Goal: Task Accomplishment & Management: Manage account settings

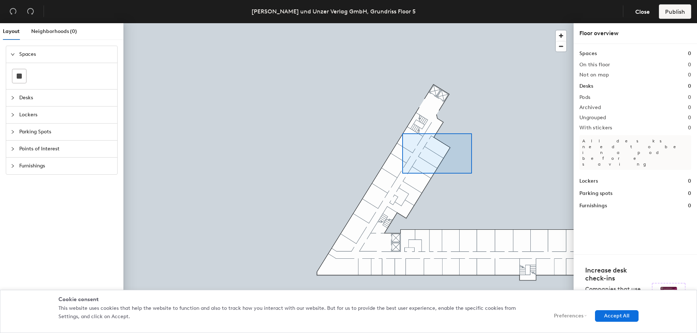
click at [402, 23] on div at bounding box center [348, 23] width 450 height 0
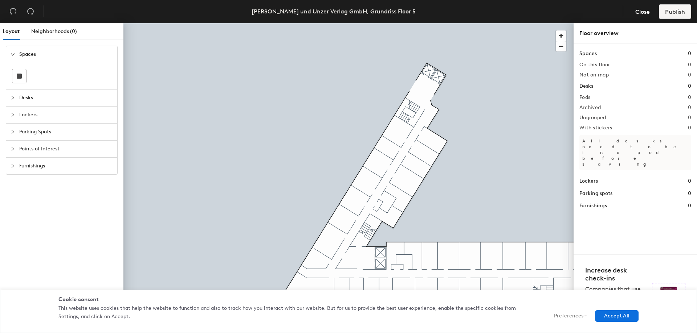
click at [16, 101] on div at bounding box center [15, 98] width 9 height 8
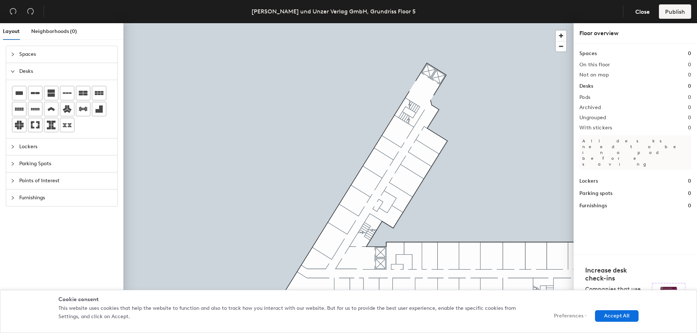
click at [22, 147] on span "Lockers" at bounding box center [66, 147] width 94 height 17
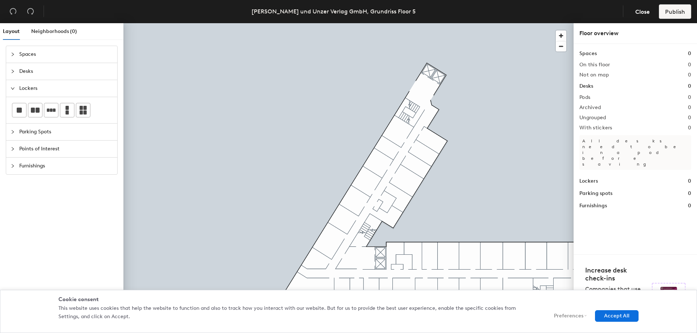
click at [47, 132] on span "Parking Spots" at bounding box center [66, 132] width 94 height 17
click at [24, 155] on span "Points of Interest" at bounding box center [66, 149] width 94 height 17
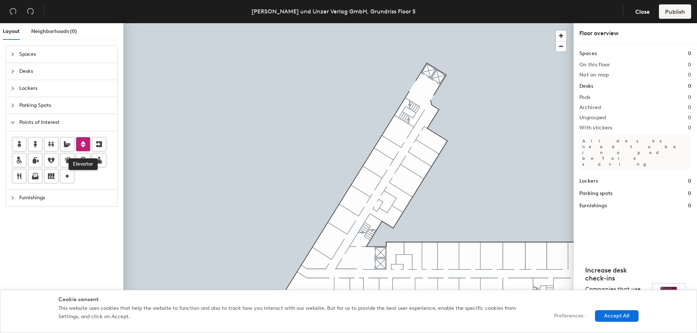
click at [82, 143] on icon at bounding box center [83, 144] width 5 height 7
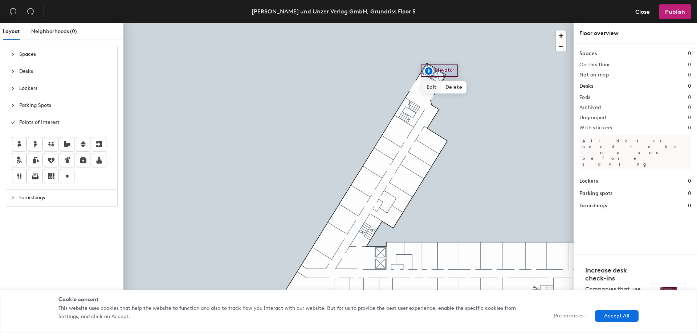
click at [429, 88] on span "Edit" at bounding box center [431, 87] width 19 height 12
type input "Aufzug"
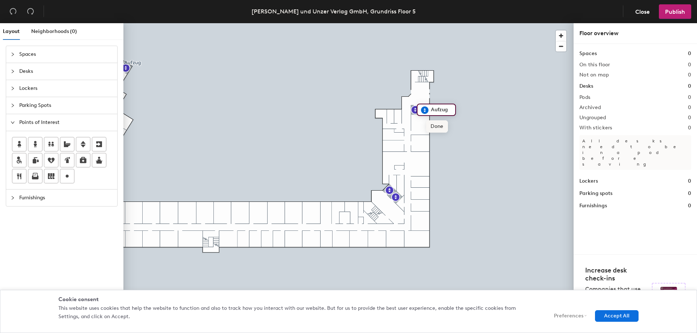
click at [436, 130] on span "Done" at bounding box center [436, 126] width 21 height 12
click at [103, 148] on icon at bounding box center [99, 144] width 9 height 9
type input "Notausgang"
click at [58, 200] on span "Furnishings" at bounding box center [66, 198] width 94 height 17
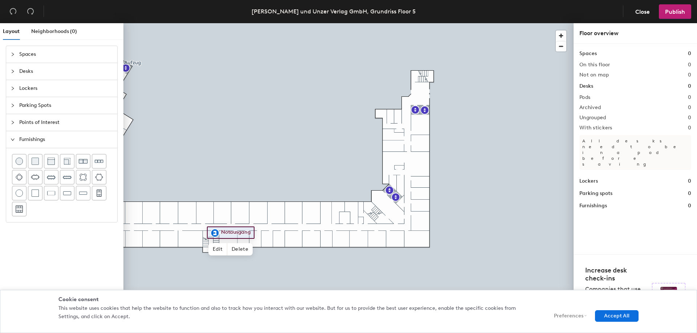
click at [38, 124] on span "Points of Interest" at bounding box center [66, 122] width 94 height 17
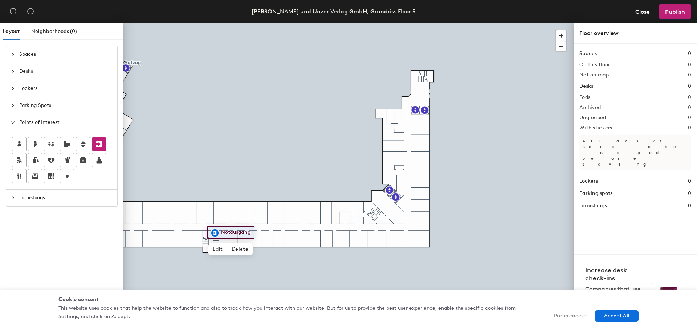
click at [98, 144] on icon at bounding box center [99, 145] width 6 height 6
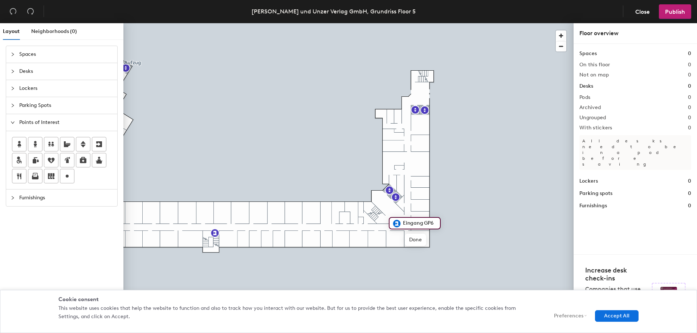
type input "Eingang GP6"
click at [444, 106] on input "Eingang GP6" at bounding box center [429, 105] width 36 height 10
click at [444, 105] on input "Eingang GP6" at bounding box center [429, 105] width 36 height 10
type input "Eingang GP4"
click at [474, 23] on div at bounding box center [348, 23] width 450 height 0
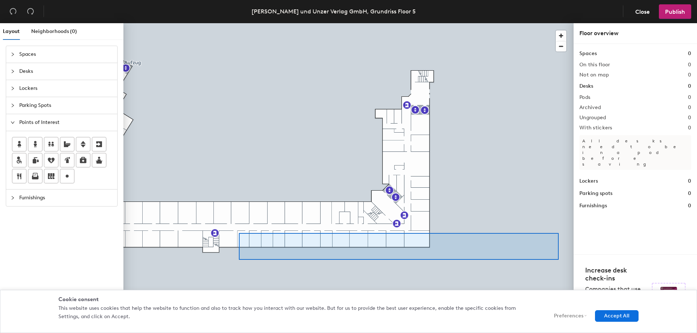
click at [557, 23] on div at bounding box center [348, 23] width 450 height 0
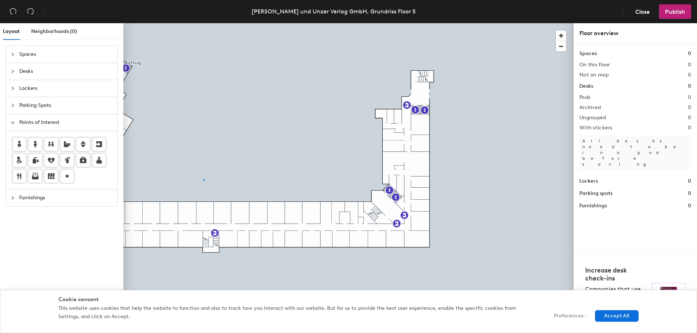
click at [203, 23] on div at bounding box center [348, 23] width 450 height 0
click at [624, 315] on button "Accept All" at bounding box center [617, 317] width 44 height 12
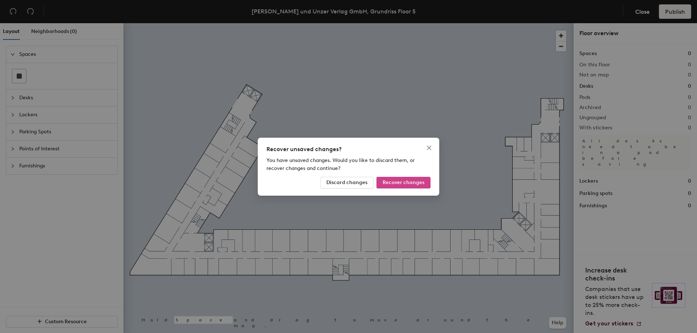
click at [398, 184] on span "Recover changes" at bounding box center [403, 183] width 42 height 6
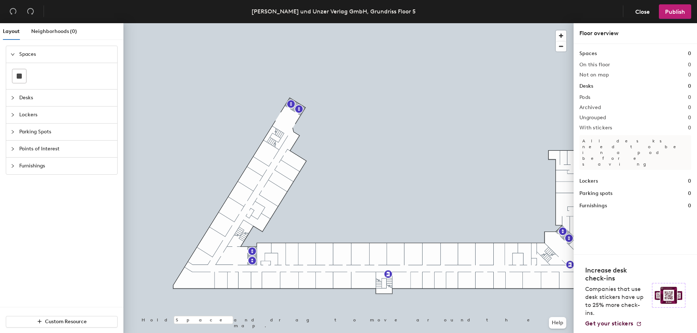
click at [13, 149] on icon "collapsed" at bounding box center [13, 149] width 4 height 4
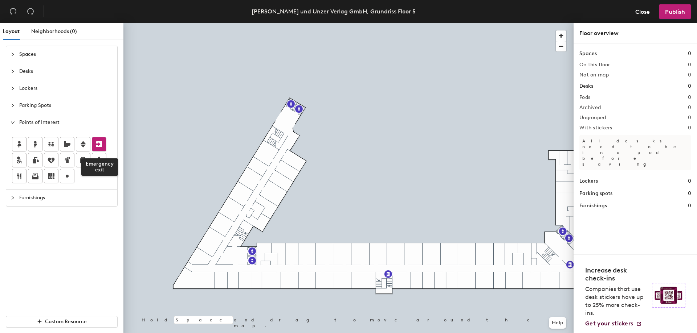
click at [97, 145] on icon at bounding box center [99, 145] width 6 height 6
type input "Eingang GP8"
click at [233, 266] on img at bounding box center [234, 265] width 9 height 9
click at [242, 23] on div at bounding box center [348, 23] width 450 height 0
click at [233, 23] on div at bounding box center [348, 23] width 450 height 0
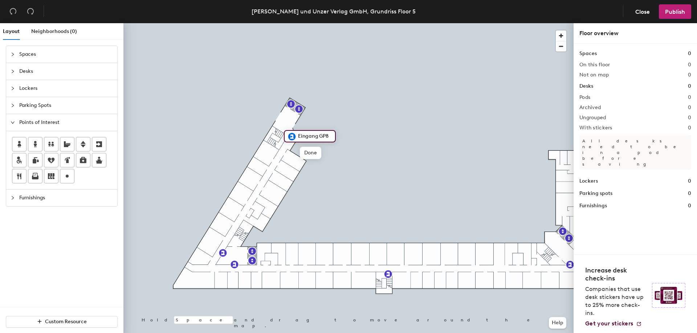
click at [319, 138] on input "Eingang GP8" at bounding box center [314, 136] width 36 height 10
click at [321, 139] on input "Eingang GP8" at bounding box center [314, 136] width 36 height 10
type input "Eingang H5"
click at [28, 57] on span "Spaces" at bounding box center [66, 54] width 94 height 17
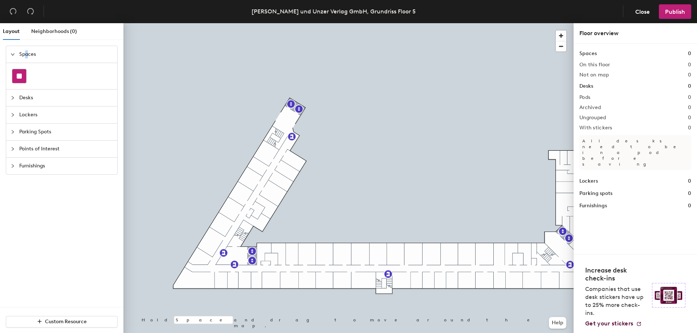
click at [24, 75] on div at bounding box center [19, 76] width 14 height 14
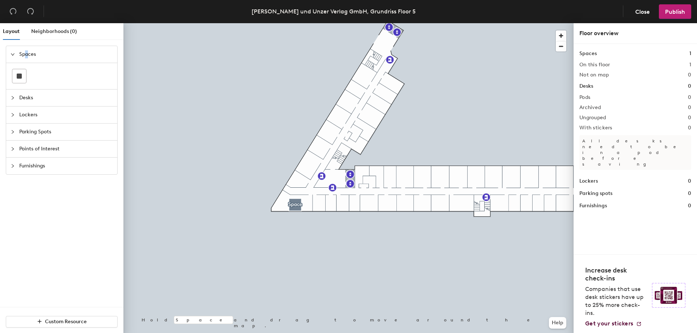
click at [299, 23] on div at bounding box center [348, 23] width 450 height 0
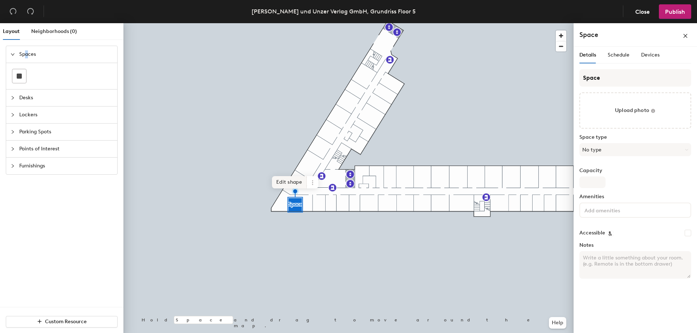
click at [297, 184] on span "Edit shape" at bounding box center [289, 182] width 35 height 12
click at [311, 190] on span "Remove" at bounding box center [304, 189] width 29 height 12
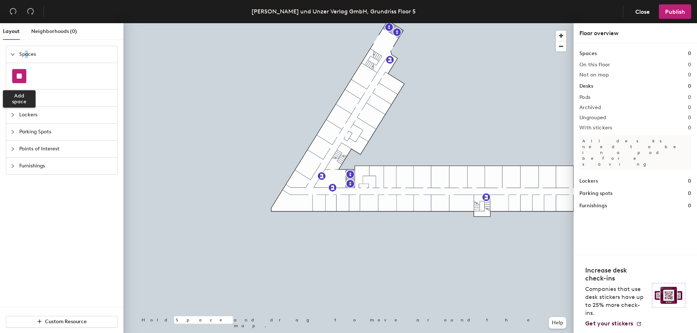
click at [17, 78] on rect at bounding box center [19, 76] width 5 height 5
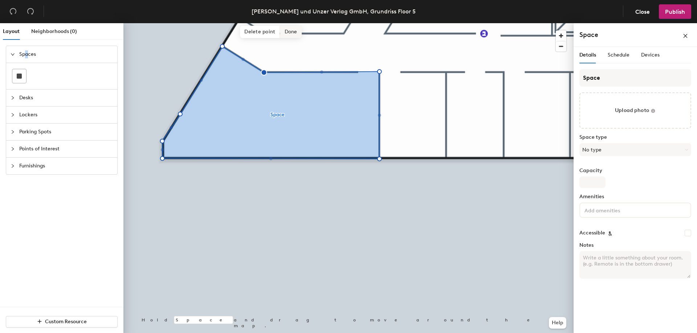
click at [293, 31] on span "Done" at bounding box center [290, 32] width 21 height 12
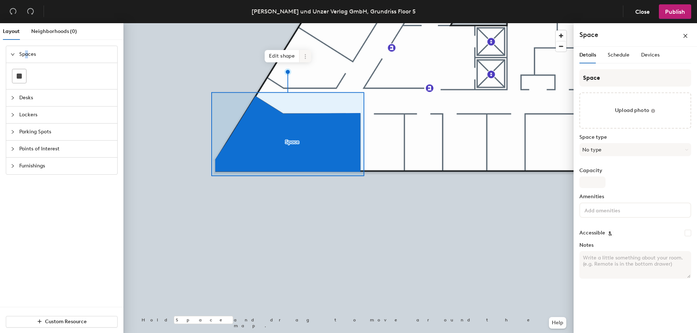
click at [304, 54] on icon at bounding box center [305, 57] width 6 height 6
click at [323, 23] on div at bounding box center [348, 23] width 450 height 0
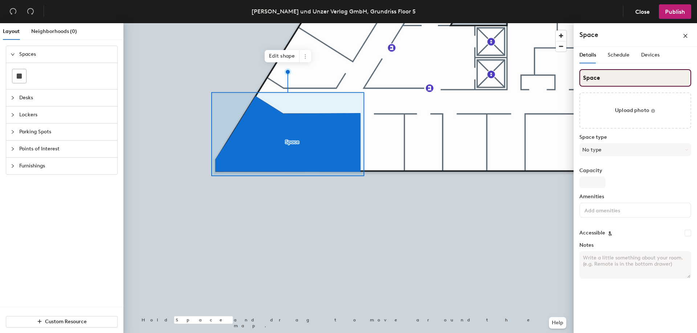
click at [591, 79] on input "Space" at bounding box center [635, 77] width 112 height 17
click at [594, 79] on input "Space" at bounding box center [635, 77] width 112 height 17
type input "Konferenzraum"
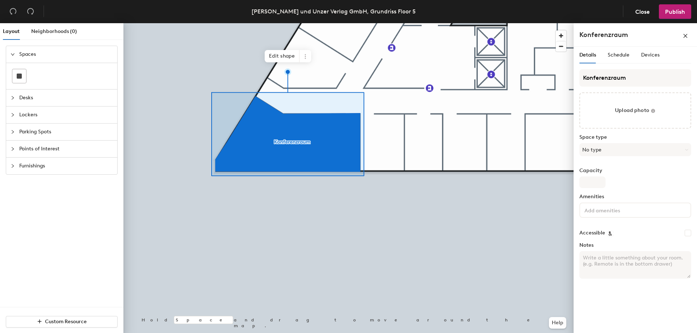
click at [542, 23] on div at bounding box center [348, 23] width 450 height 0
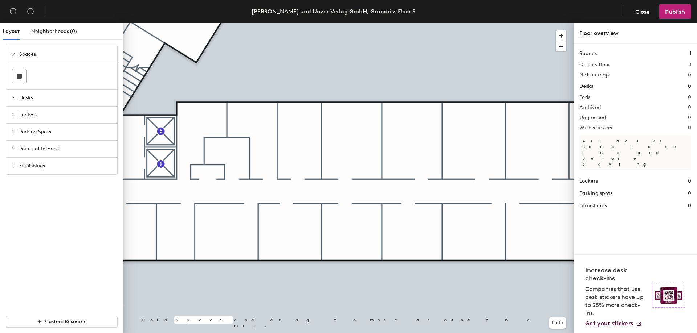
click at [296, 23] on div at bounding box center [348, 23] width 450 height 0
click at [12, 97] on icon "collapsed" at bounding box center [13, 98] width 4 height 4
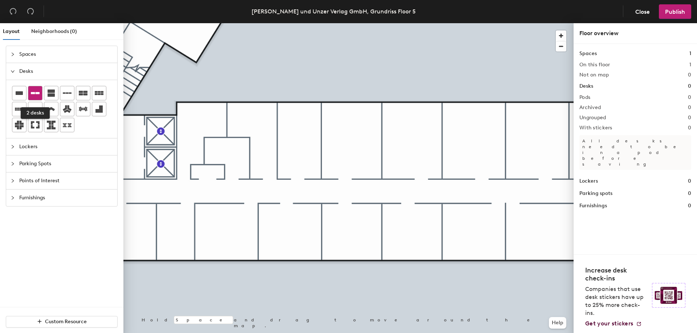
click at [35, 96] on icon at bounding box center [35, 93] width 9 height 9
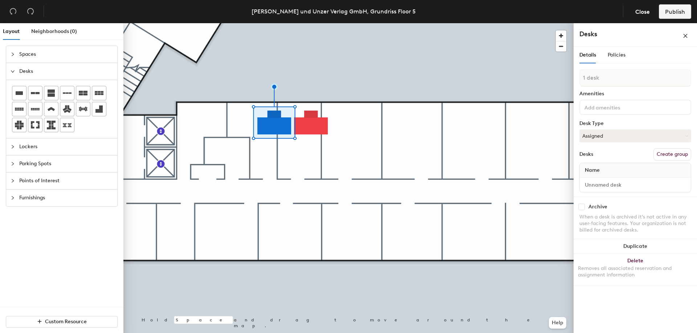
type input "2 desks"
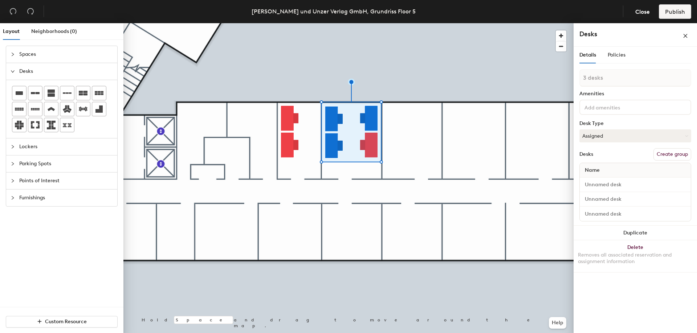
type input "4 desks"
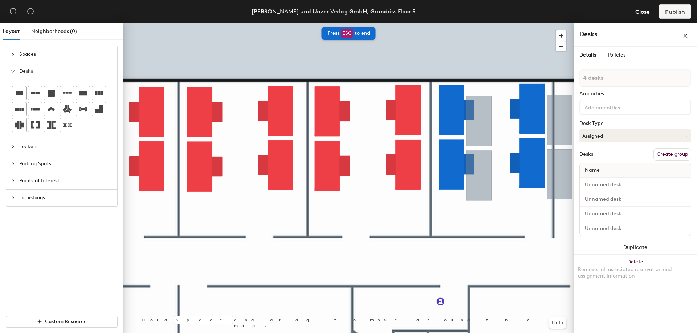
click at [95, 151] on div "Layout Neighborhoods (0) Spaces Desks Lockers Parking Spots Points of Interest …" at bounding box center [348, 179] width 697 height 313
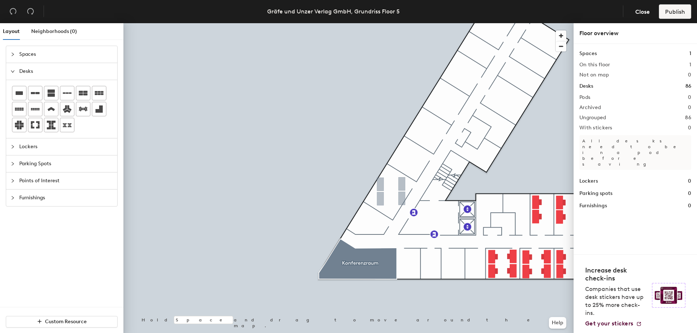
click at [511, 23] on div at bounding box center [348, 23] width 450 height 0
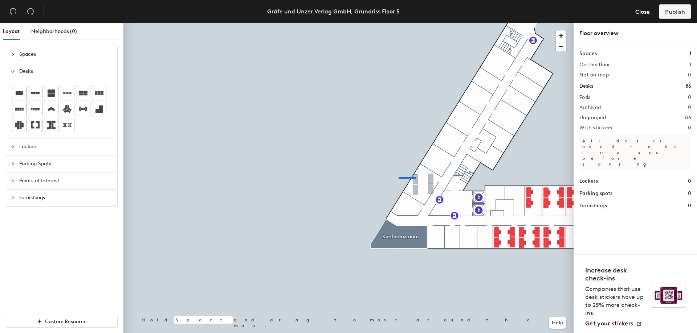
click at [398, 23] on div at bounding box center [348, 23] width 450 height 0
click at [522, 23] on div at bounding box center [348, 23] width 450 height 0
click at [444, 23] on div at bounding box center [348, 23] width 450 height 0
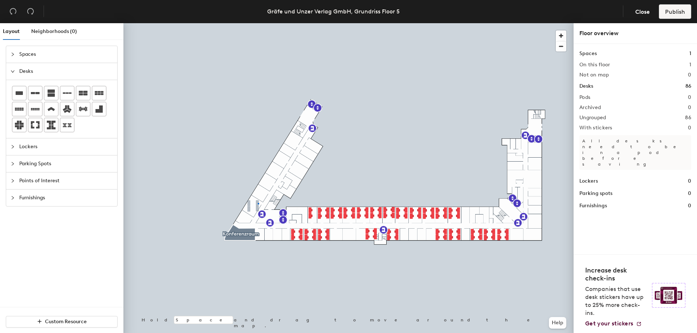
click at [258, 23] on div at bounding box center [348, 23] width 450 height 0
click at [257, 23] on div at bounding box center [348, 23] width 450 height 0
click at [257, 205] on div at bounding box center [257, 205] width 1 height 1
click at [258, 23] on div at bounding box center [348, 23] width 450 height 0
click at [258, 205] on div at bounding box center [257, 205] width 1 height 1
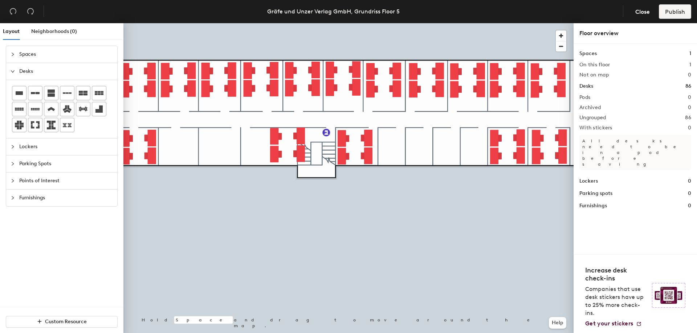
click at [302, 23] on div at bounding box center [348, 23] width 450 height 0
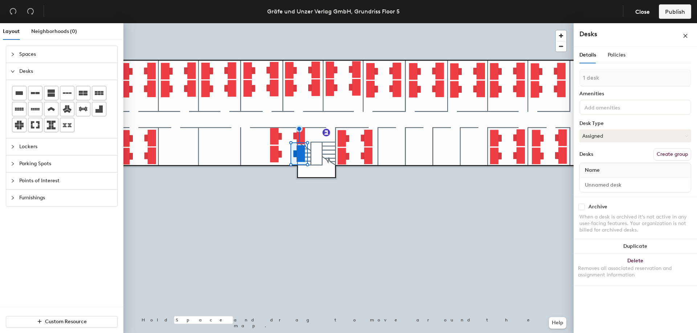
click at [274, 23] on div at bounding box center [348, 23] width 450 height 0
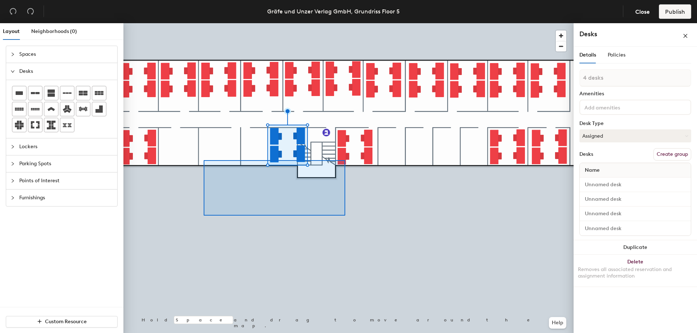
type input "8 desks"
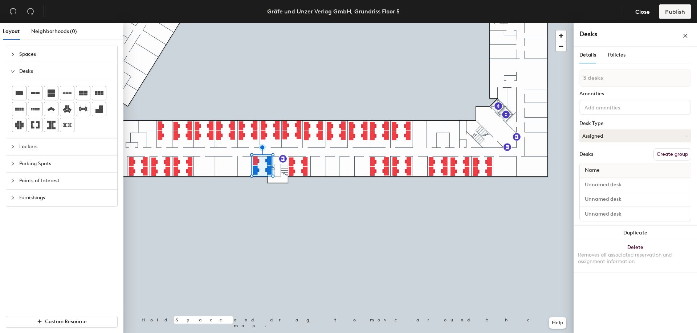
type input "4 desks"
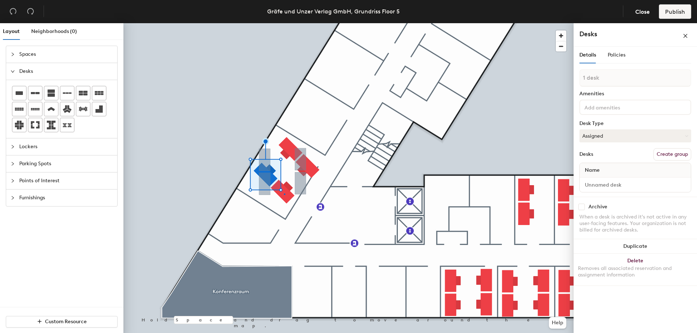
click at [284, 23] on div at bounding box center [348, 23] width 450 height 0
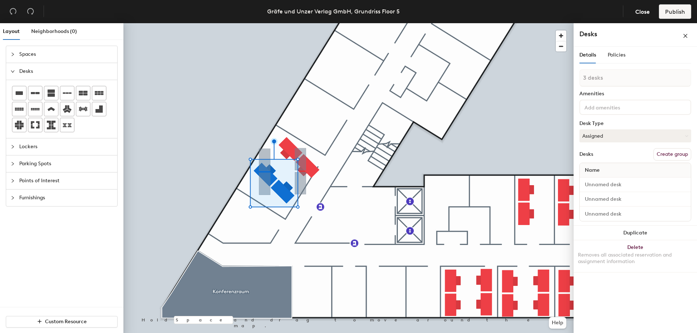
type input "4 desks"
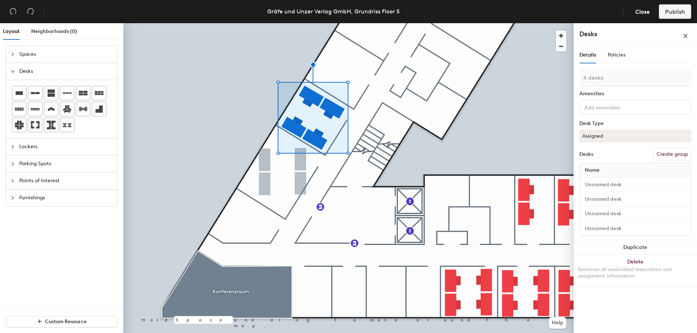
click at [447, 23] on div at bounding box center [348, 23] width 450 height 0
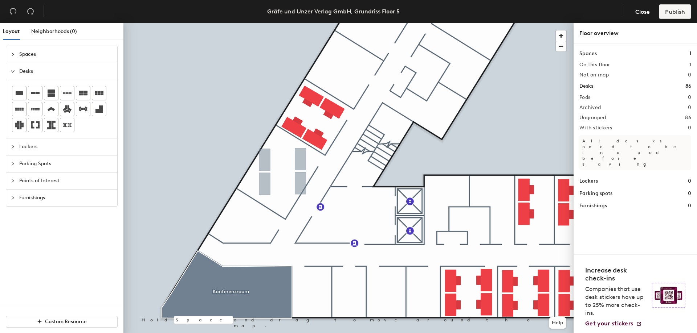
click at [305, 23] on div at bounding box center [348, 23] width 450 height 0
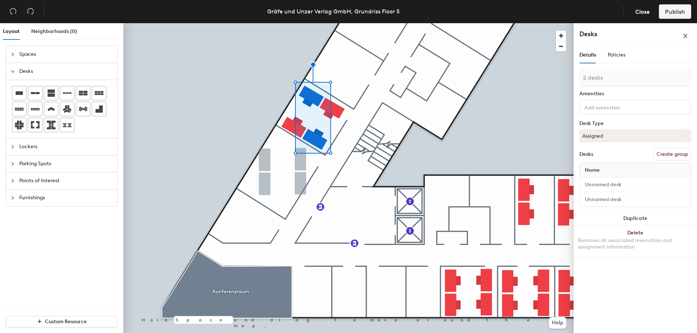
type input "3 desks"
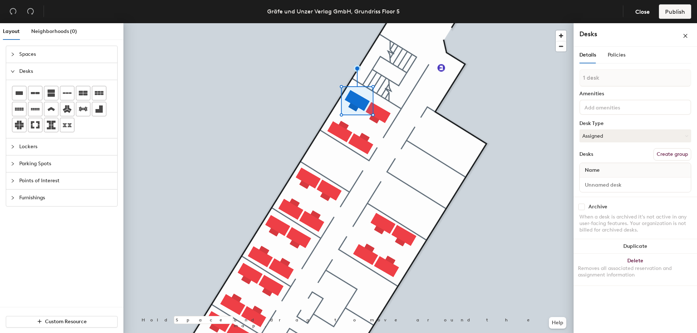
click at [380, 23] on div at bounding box center [348, 23] width 450 height 0
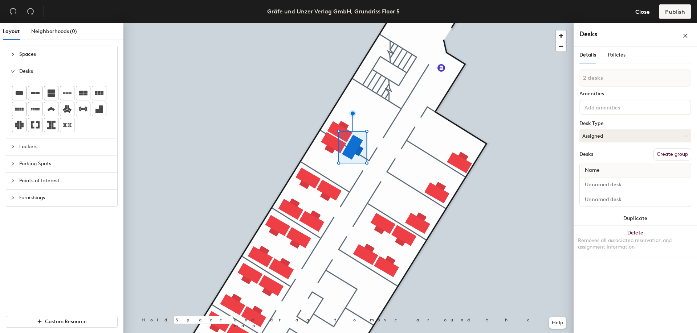
type input "3 desks"
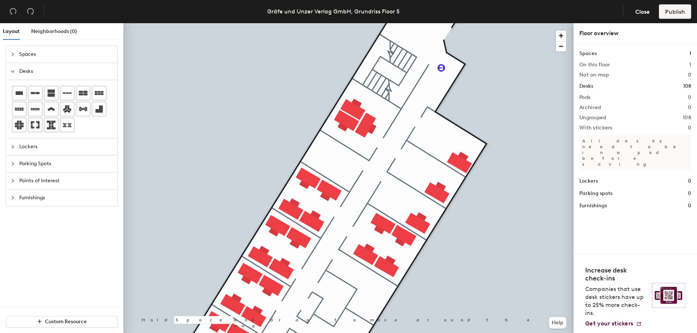
click at [334, 23] on div at bounding box center [348, 23] width 450 height 0
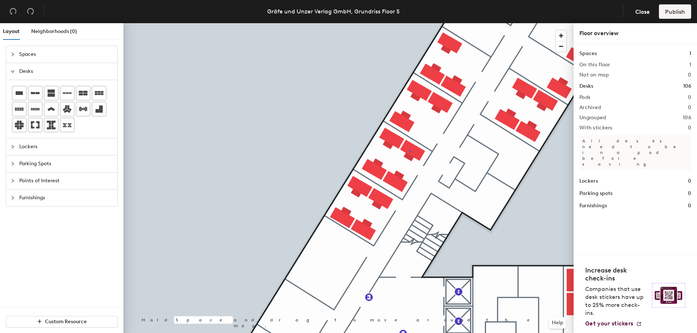
click at [411, 23] on div at bounding box center [348, 23] width 450 height 0
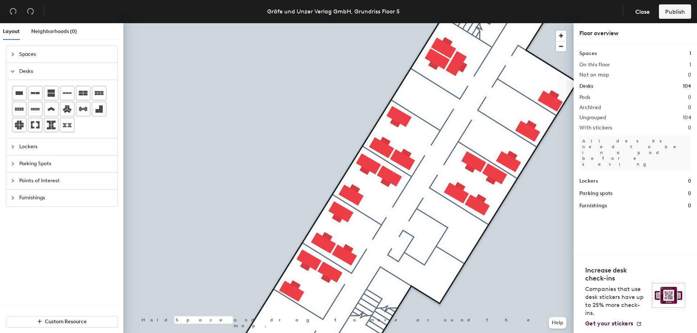
click at [439, 23] on div at bounding box center [348, 23] width 450 height 0
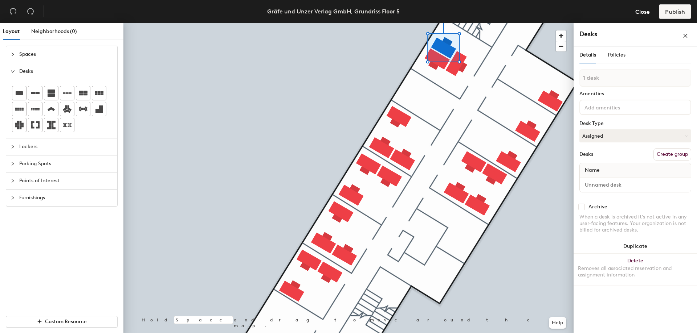
type input "2 desks"
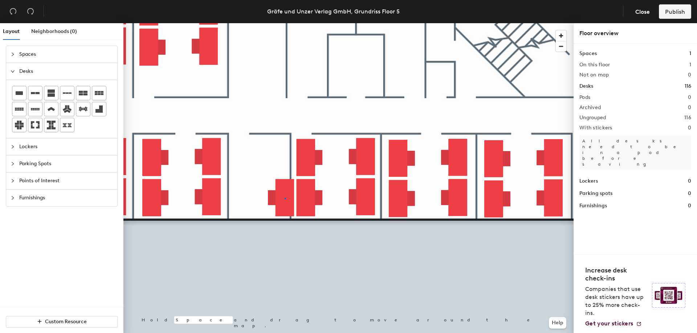
click at [285, 23] on div at bounding box center [348, 23] width 450 height 0
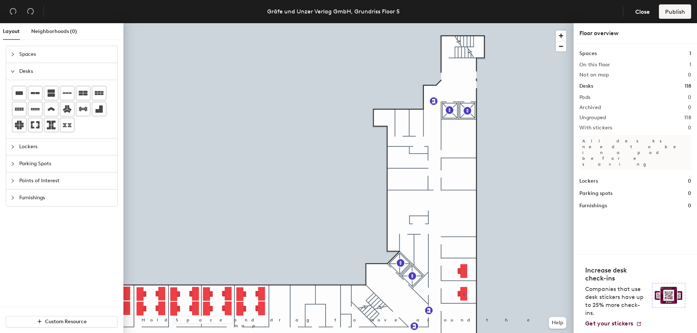
click at [463, 23] on div at bounding box center [348, 23] width 450 height 0
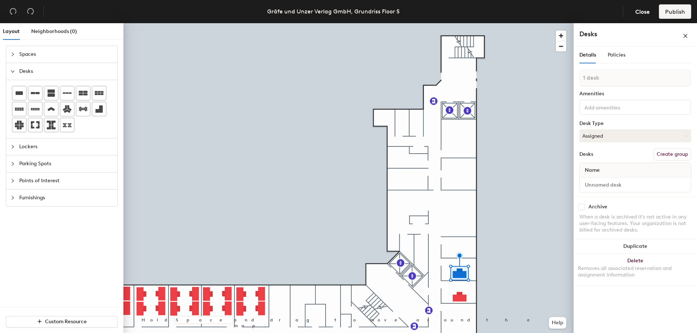
click at [244, 23] on div at bounding box center [348, 23] width 450 height 0
click at [241, 23] on div at bounding box center [348, 23] width 450 height 0
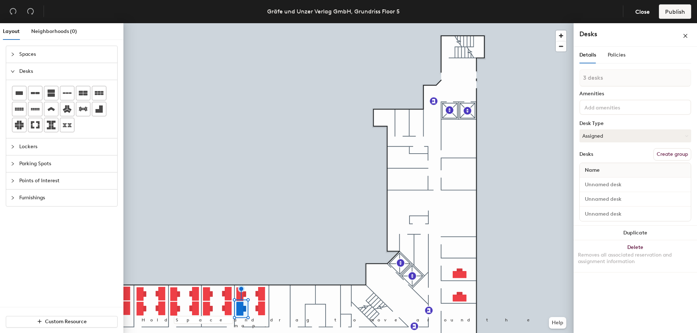
type input "4 desks"
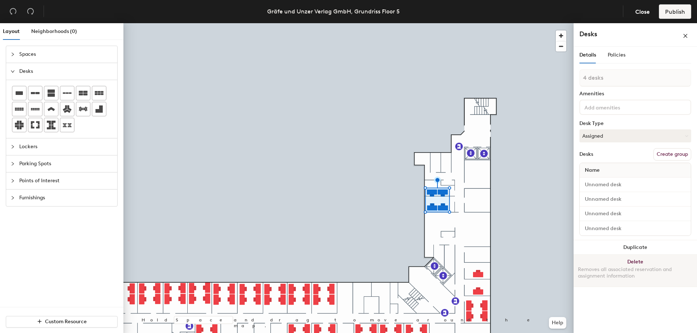
click at [441, 23] on div at bounding box center [348, 23] width 450 height 0
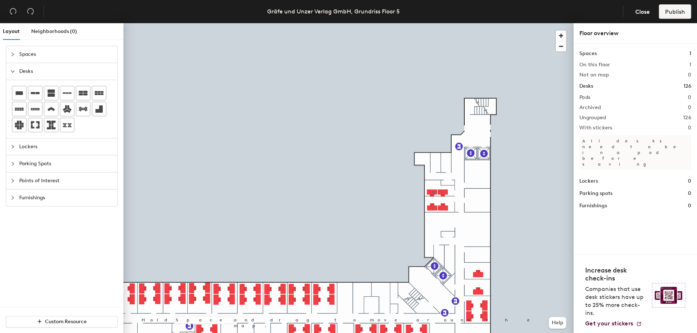
click at [433, 23] on div at bounding box center [348, 23] width 450 height 0
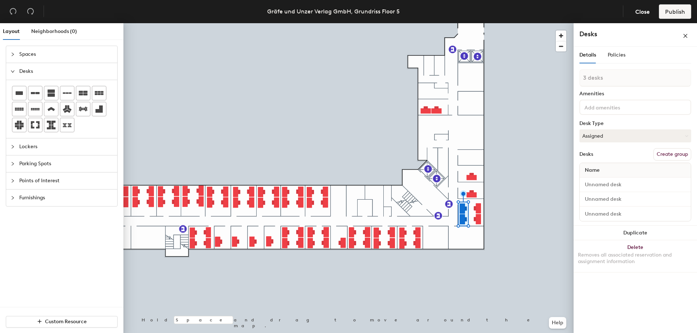
type input "4 desks"
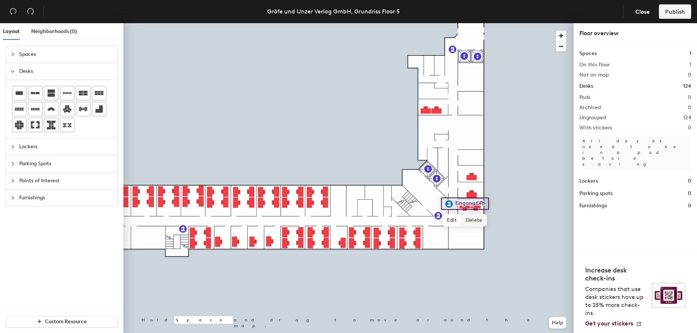
click at [475, 222] on span "Delete" at bounding box center [473, 220] width 25 height 12
click at [463, 23] on div at bounding box center [348, 23] width 450 height 0
click at [405, 23] on div at bounding box center [348, 23] width 450 height 0
click at [324, 23] on div at bounding box center [348, 23] width 450 height 0
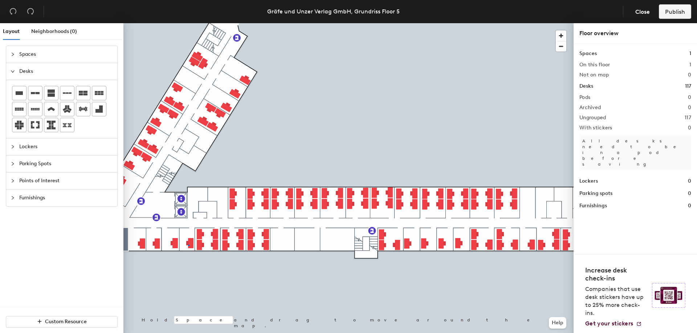
click at [188, 23] on div at bounding box center [348, 23] width 450 height 0
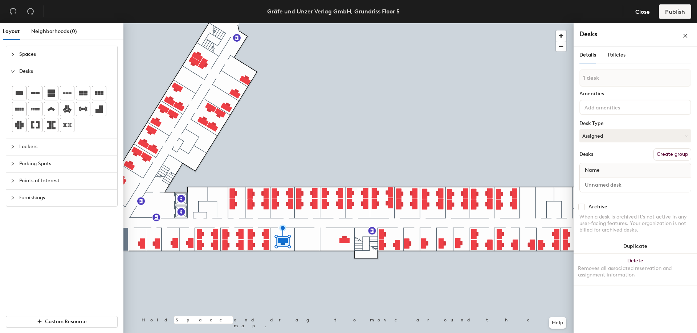
click at [253, 23] on div at bounding box center [348, 23] width 450 height 0
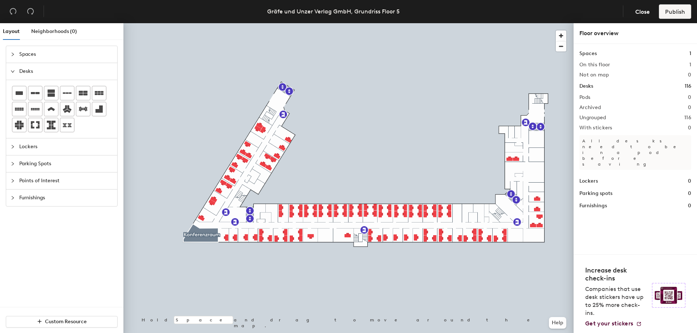
click at [590, 86] on h1 "Desks" at bounding box center [586, 86] width 14 height 8
click at [603, 119] on h2 "Ungrouped" at bounding box center [592, 118] width 27 height 6
click at [686, 118] on h2 "116" at bounding box center [687, 118] width 7 height 6
click at [401, 23] on div at bounding box center [348, 23] width 450 height 0
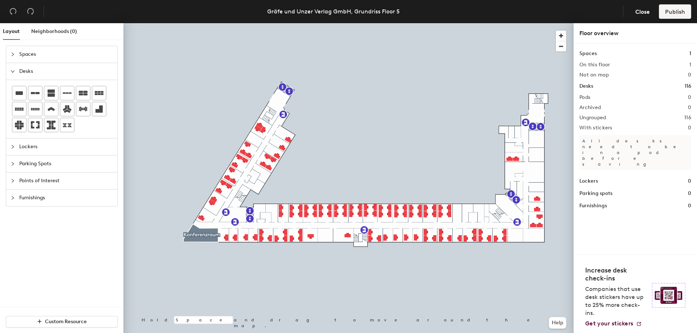
click at [589, 97] on h2 "Pods" at bounding box center [584, 98] width 11 height 6
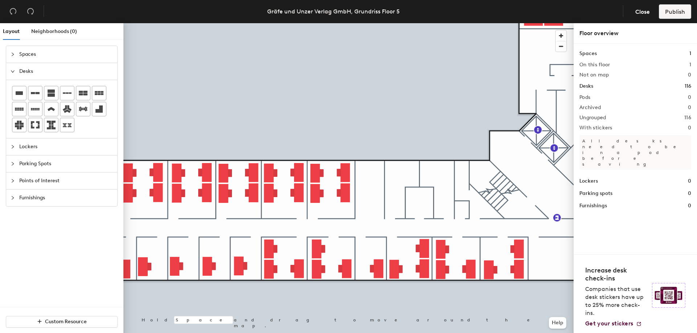
click at [349, 23] on div at bounding box center [348, 23] width 450 height 0
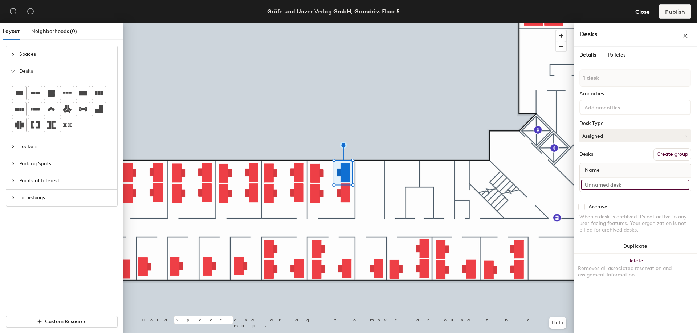
click at [614, 187] on input at bounding box center [635, 185] width 108 height 10
click at [681, 156] on button "Create group" at bounding box center [672, 154] width 38 height 12
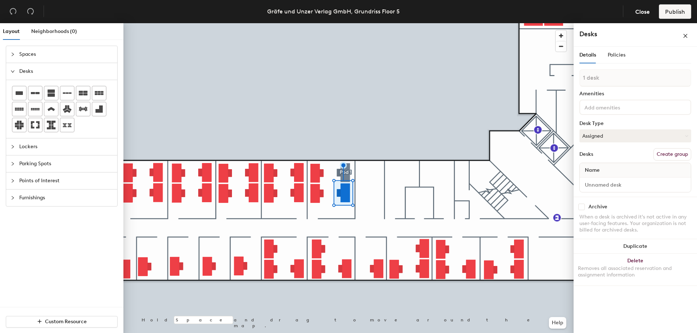
click at [649, 169] on div "Name" at bounding box center [634, 170] width 111 height 15
click at [630, 190] on input at bounding box center [635, 185] width 108 height 10
click at [354, 23] on div at bounding box center [348, 23] width 450 height 0
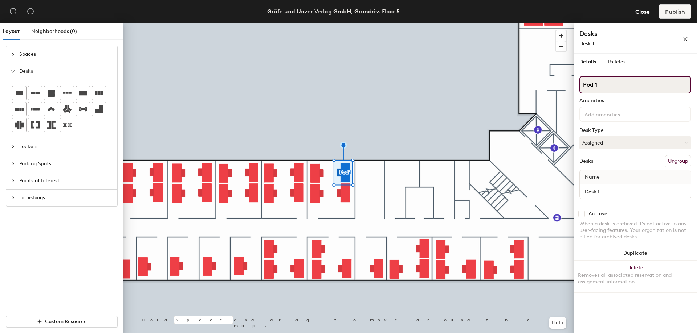
click at [614, 87] on input "Pod 1" at bounding box center [635, 84] width 112 height 17
click at [503, 85] on div "Layout Neighborhoods (0) Spaces Desks Lockers Parking Spots Points of Interest …" at bounding box center [348, 179] width 697 height 313
type input "5501"
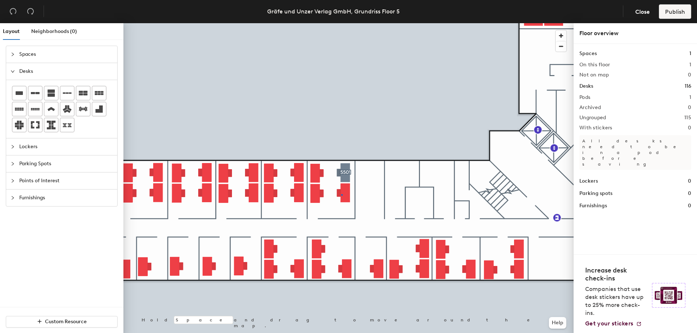
drag, startPoint x: 585, startPoint y: 85, endPoint x: 341, endPoint y: 194, distance: 267.2
click at [341, 23] on div at bounding box center [348, 23] width 450 height 0
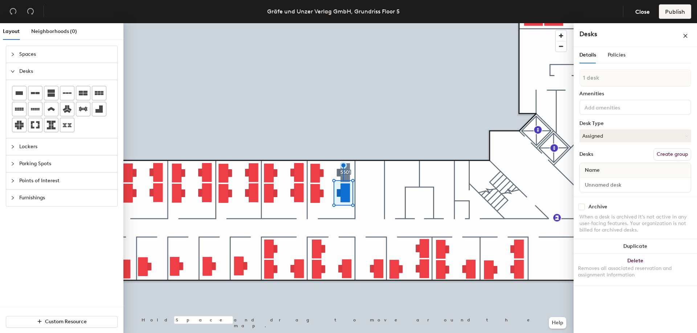
click at [668, 153] on button "Create group" at bounding box center [672, 154] width 38 height 12
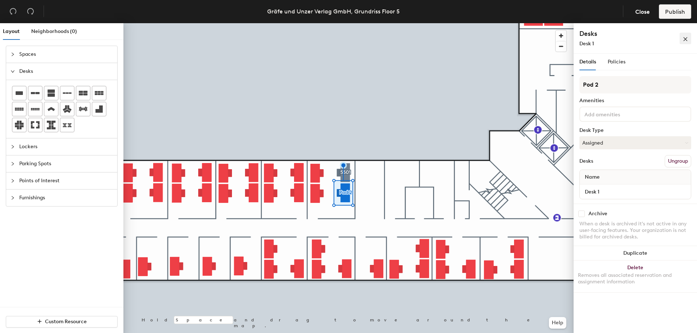
click at [686, 37] on icon "close" at bounding box center [684, 39] width 5 height 5
drag, startPoint x: 589, startPoint y: 83, endPoint x: 578, endPoint y: 83, distance: 10.5
click at [578, 83] on div "Details Policies Pod 2 Amenities Desk Type Assigned Desks Ungroup Name Desk 1 A…" at bounding box center [634, 195] width 123 height 283
type input "5501"
click at [614, 64] on span "Policies" at bounding box center [616, 62] width 18 height 6
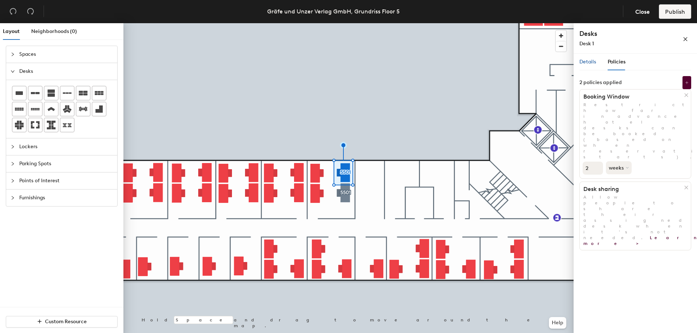
click at [590, 61] on span "Details" at bounding box center [587, 62] width 17 height 6
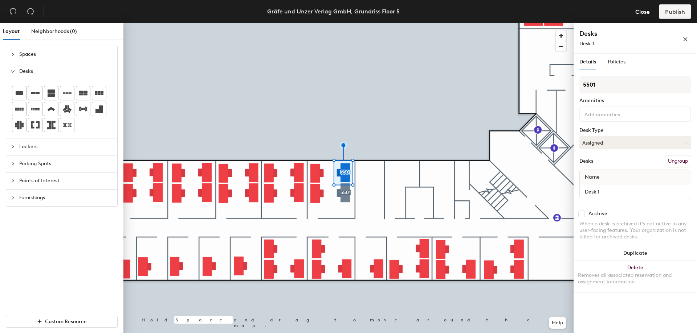
click at [611, 97] on div "5501 Amenities Desk Type Assigned Desks Ungroup Name Desk 1" at bounding box center [635, 140] width 112 height 128
click at [614, 89] on input "5501" at bounding box center [635, 84] width 112 height 17
click at [678, 160] on button "Ungroup" at bounding box center [677, 161] width 26 height 12
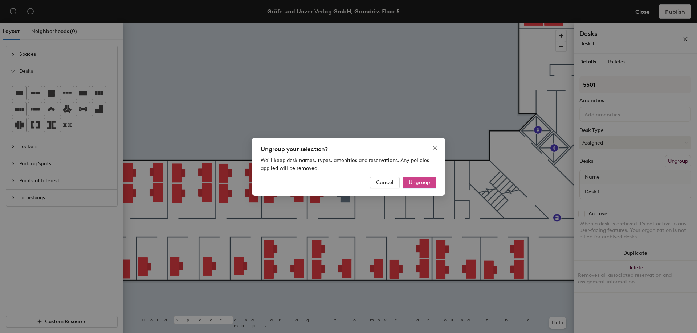
click at [419, 185] on span "Ungroup" at bounding box center [419, 183] width 21 height 6
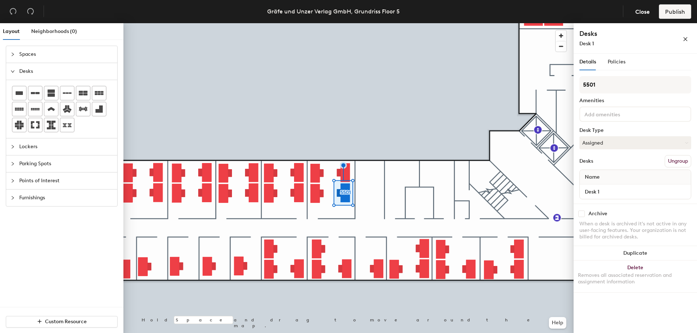
click at [687, 159] on button "Ungroup" at bounding box center [677, 161] width 26 height 12
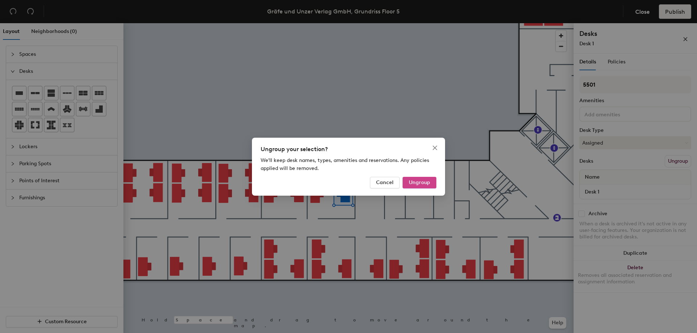
click at [425, 188] on button "Ungroup" at bounding box center [419, 183] width 34 height 12
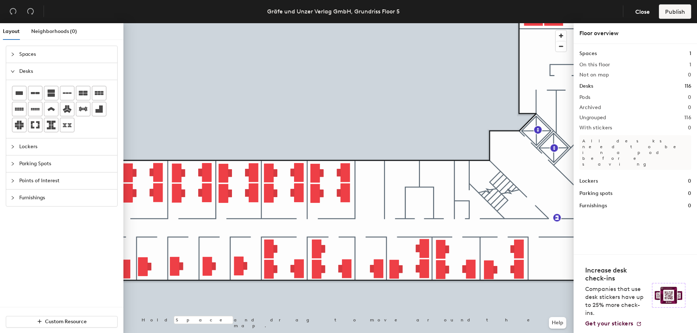
click at [590, 97] on h2 "Pods" at bounding box center [584, 98] width 11 height 6
click at [308, 23] on div at bounding box center [348, 23] width 450 height 0
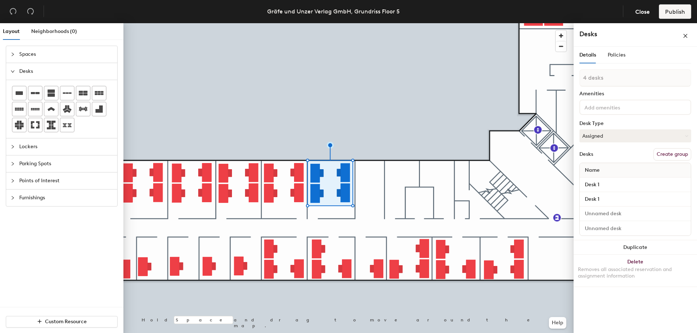
click at [680, 157] on button "Create group" at bounding box center [672, 154] width 38 height 12
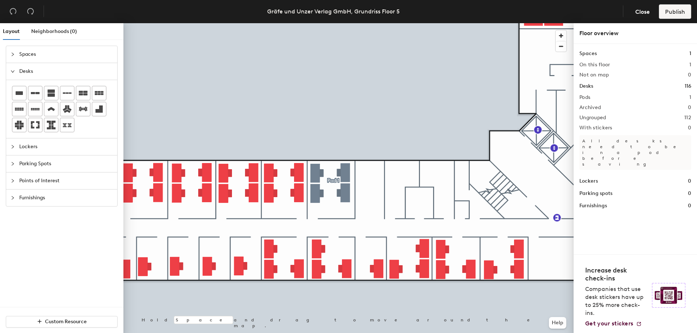
click at [345, 23] on div at bounding box center [348, 23] width 450 height 0
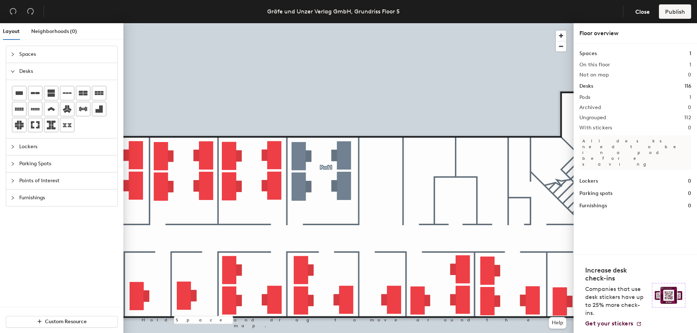
click at [328, 23] on div at bounding box center [348, 23] width 450 height 0
click at [326, 23] on div at bounding box center [348, 23] width 450 height 0
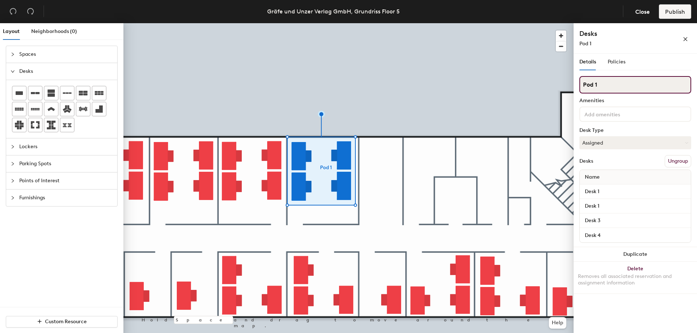
click at [609, 89] on input "Pod 1" at bounding box center [635, 84] width 112 height 17
drag, startPoint x: 640, startPoint y: 84, endPoint x: 670, endPoint y: 84, distance: 30.1
click at [670, 84] on input "Pod 1asdf" at bounding box center [635, 84] width 112 height 17
type input "Pod 1"
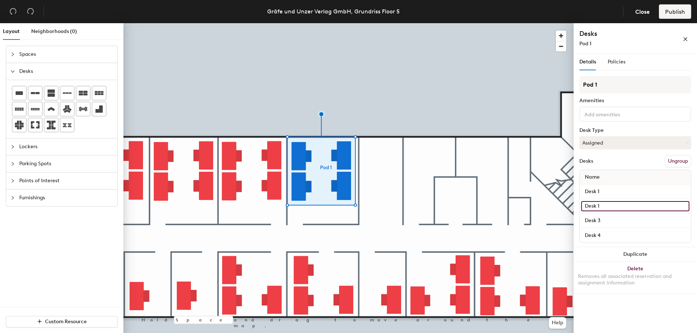
click at [616, 207] on input "Desk 1" at bounding box center [635, 206] width 108 height 10
type input "Desk 2"
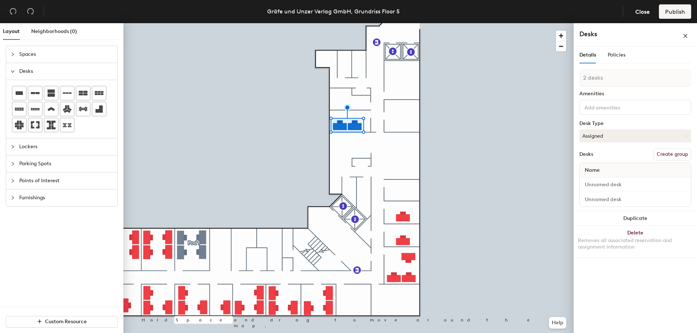
click at [673, 156] on button "Create group" at bounding box center [672, 154] width 38 height 12
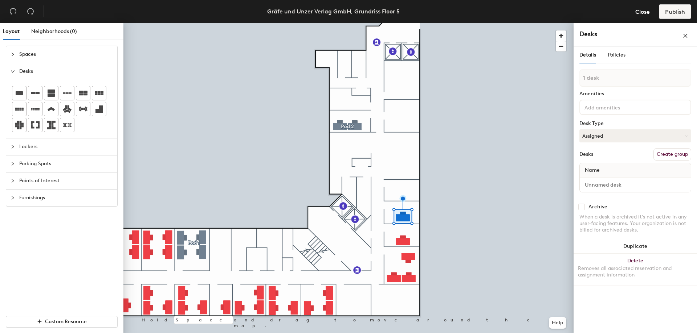
click at [680, 157] on button "Create group" at bounding box center [672, 154] width 38 height 12
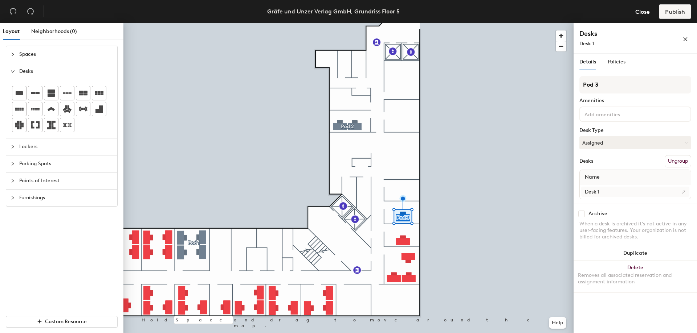
click at [401, 23] on div at bounding box center [348, 23] width 450 height 0
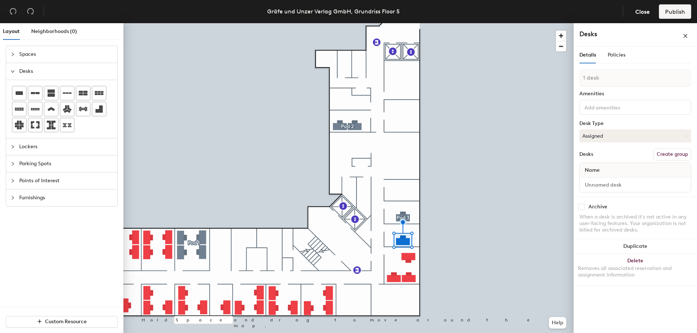
drag, startPoint x: 669, startPoint y: 155, endPoint x: 628, endPoint y: 181, distance: 48.7
click at [669, 155] on button "Create group" at bounding box center [672, 154] width 38 height 12
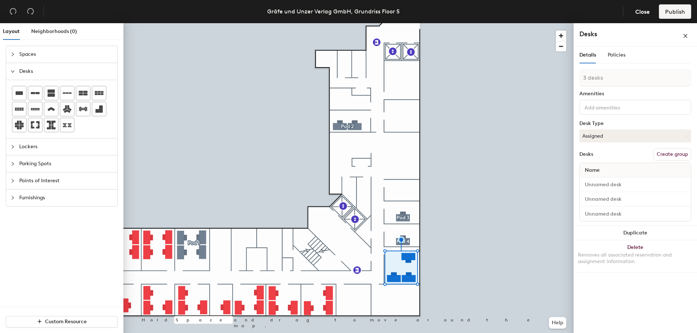
click at [667, 157] on button "Create group" at bounding box center [672, 154] width 38 height 12
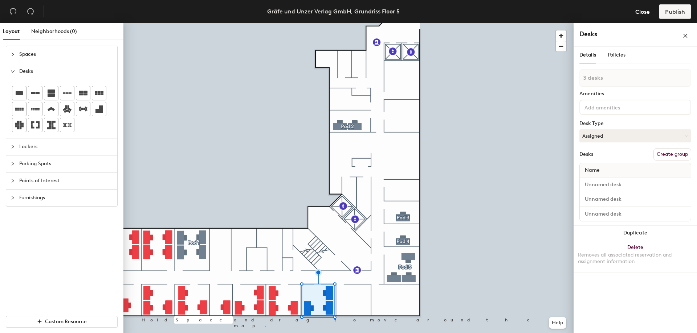
click at [666, 155] on button "Create group" at bounding box center [672, 154] width 38 height 12
click at [672, 155] on button "Create group" at bounding box center [672, 154] width 38 height 12
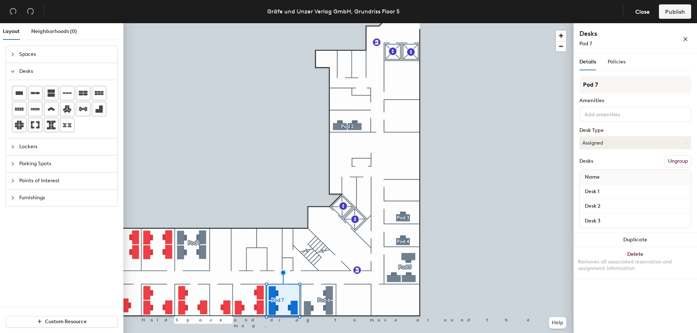
type input "Pod 7"
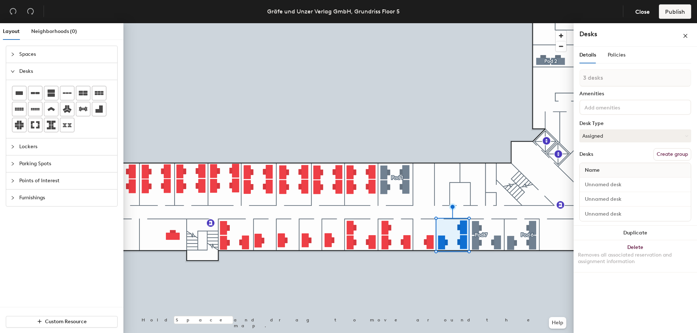
click at [668, 153] on button "Create group" at bounding box center [672, 154] width 38 height 12
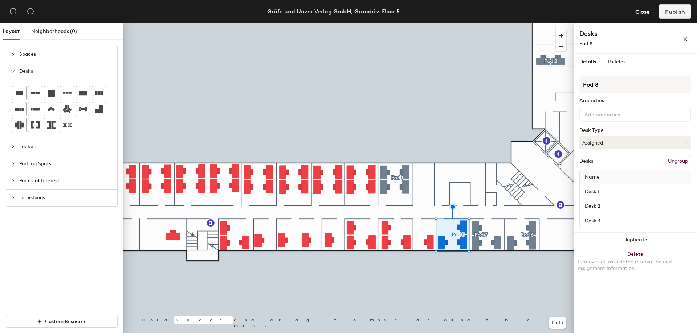
click at [429, 23] on div at bounding box center [348, 23] width 450 height 0
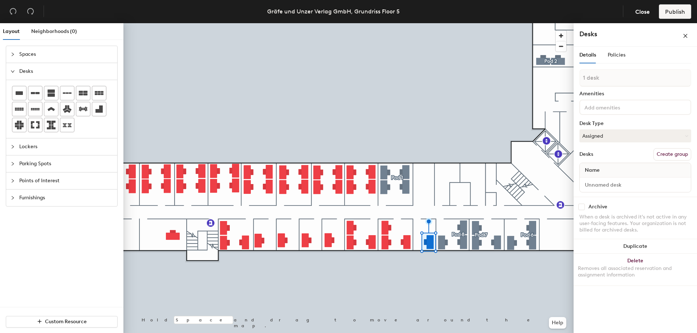
click at [673, 159] on button "Create group" at bounding box center [672, 154] width 38 height 12
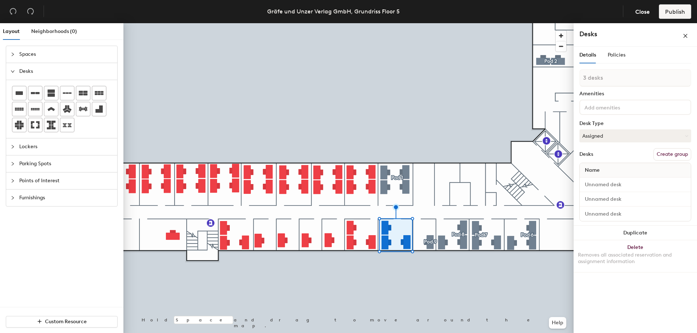
click at [666, 156] on button "Create group" at bounding box center [672, 154] width 38 height 12
click at [675, 156] on button "Create group" at bounding box center [672, 154] width 38 height 12
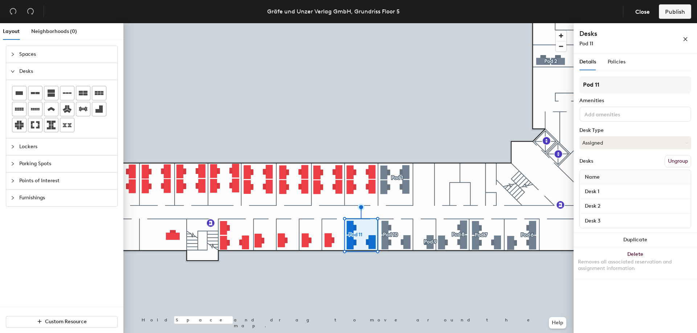
click at [327, 23] on div at bounding box center [348, 23] width 450 height 0
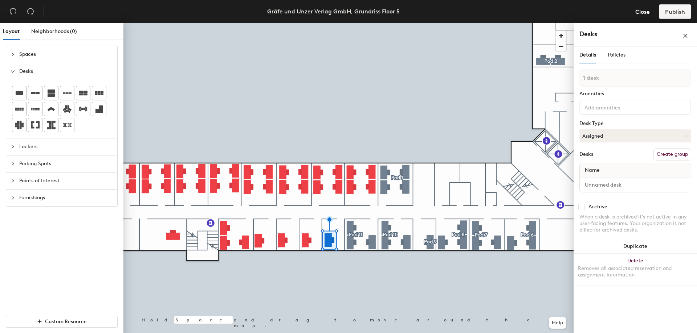
click at [667, 159] on button "Create group" at bounding box center [672, 154] width 38 height 12
click at [679, 153] on button "Create group" at bounding box center [672, 154] width 38 height 12
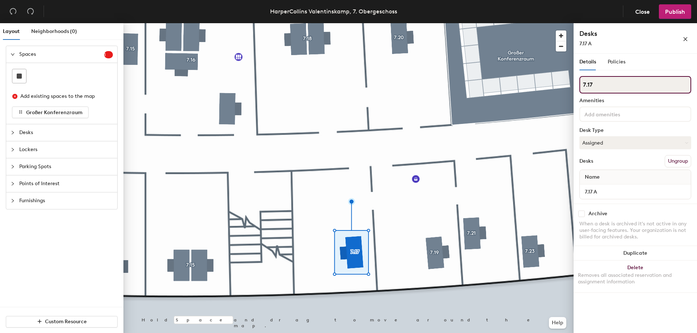
click at [589, 88] on input "7.17" at bounding box center [635, 84] width 112 height 17
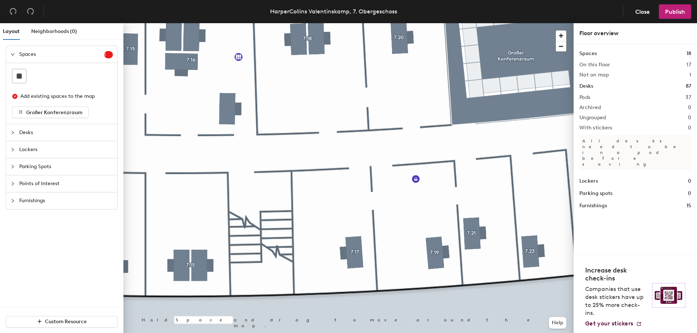
click at [587, 99] on h2 "Pods" at bounding box center [584, 98] width 11 height 6
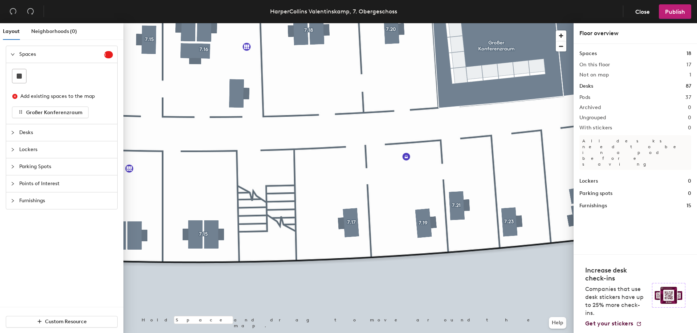
click at [311, 23] on div at bounding box center [348, 23] width 450 height 0
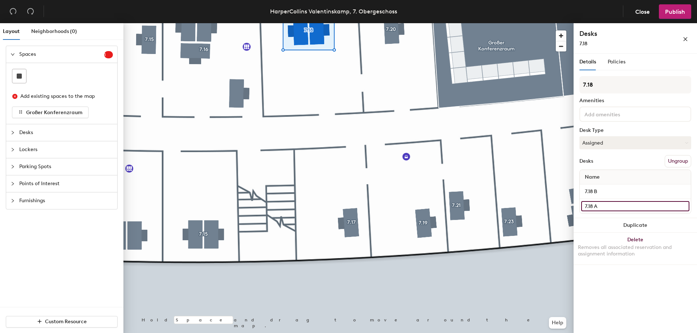
click at [609, 205] on input "7.18 A" at bounding box center [635, 206] width 108 height 10
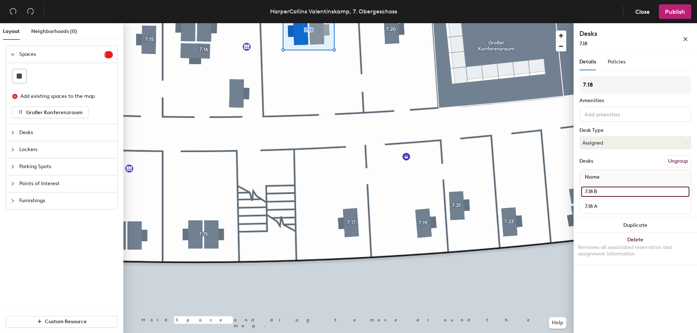
click at [622, 192] on input "7.18 B" at bounding box center [635, 192] width 108 height 10
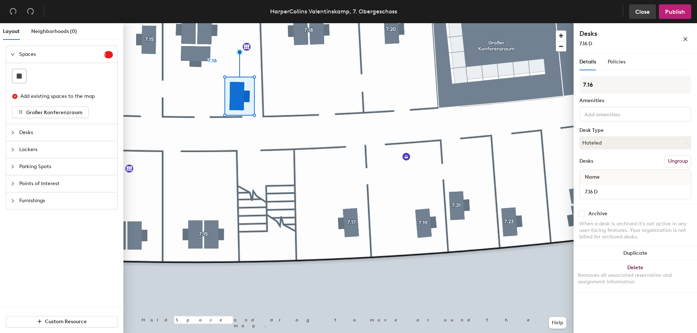
click at [639, 15] on button "Close" at bounding box center [642, 11] width 27 height 15
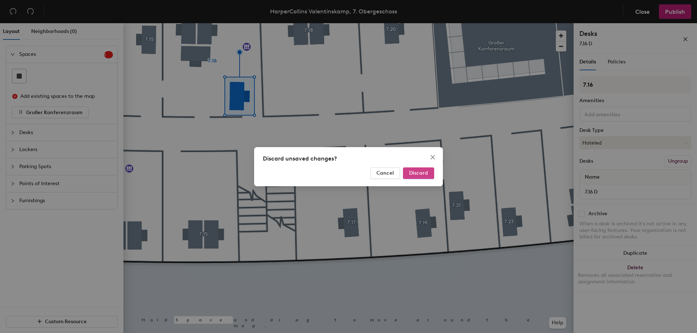
click at [409, 174] on button "Discard" at bounding box center [418, 174] width 31 height 12
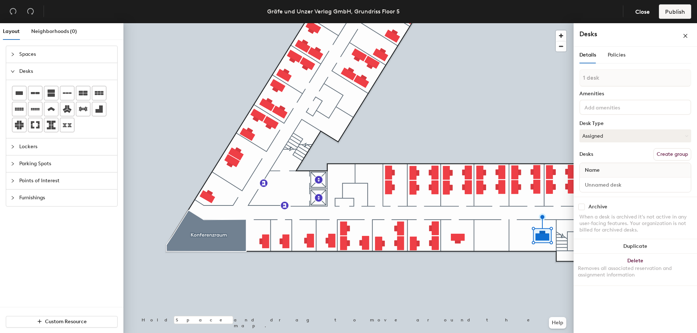
click at [673, 155] on button "Create group" at bounding box center [672, 154] width 38 height 12
click at [680, 154] on button "Create group" at bounding box center [672, 154] width 38 height 12
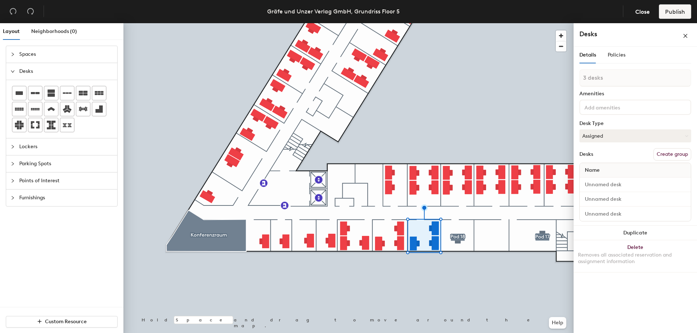
click at [678, 157] on button "Create group" at bounding box center [672, 154] width 38 height 12
click at [368, 23] on div at bounding box center [348, 23] width 450 height 0
click at [686, 157] on button "Create group" at bounding box center [672, 154] width 38 height 12
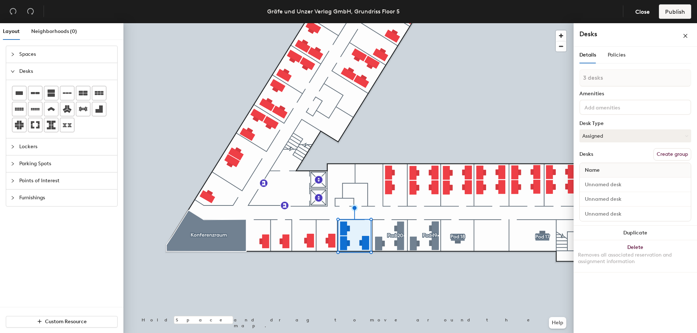
click at [664, 156] on button "Create group" at bounding box center [672, 154] width 38 height 12
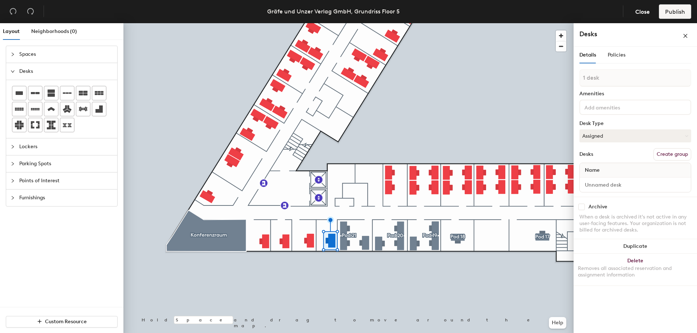
drag, startPoint x: 665, startPoint y: 152, endPoint x: 660, endPoint y: 154, distance: 4.9
click at [666, 152] on button "Create group" at bounding box center [672, 154] width 38 height 12
drag, startPoint x: 674, startPoint y: 152, endPoint x: 634, endPoint y: 164, distance: 42.4
click at [674, 152] on button "Create group" at bounding box center [672, 154] width 38 height 12
click at [672, 152] on button "Create group" at bounding box center [672, 154] width 38 height 12
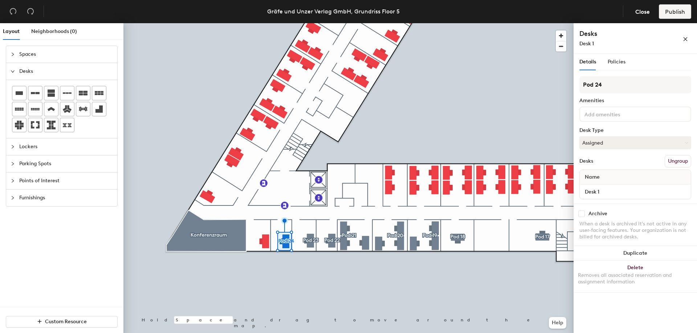
click at [264, 23] on div at bounding box center [348, 23] width 450 height 0
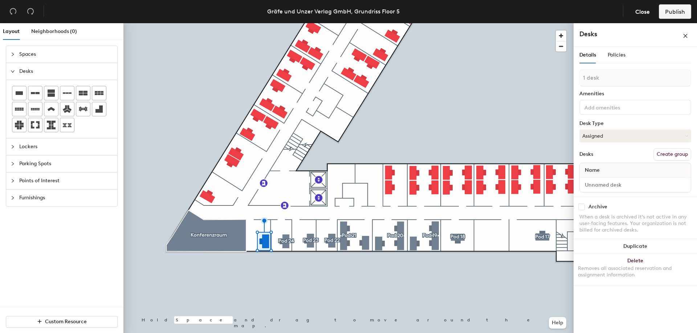
click at [679, 157] on button "Create group" at bounding box center [672, 154] width 38 height 12
click at [669, 152] on button "Create group" at bounding box center [672, 154] width 38 height 12
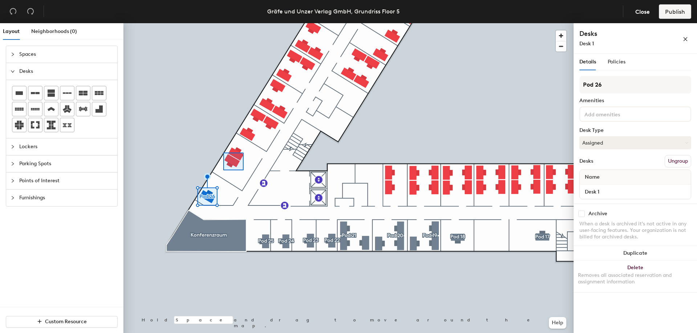
click at [223, 23] on div at bounding box center [348, 23] width 450 height 0
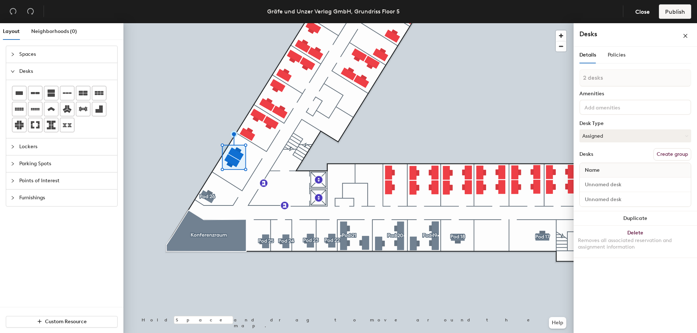
click at [681, 159] on button "Create group" at bounding box center [672, 154] width 38 height 12
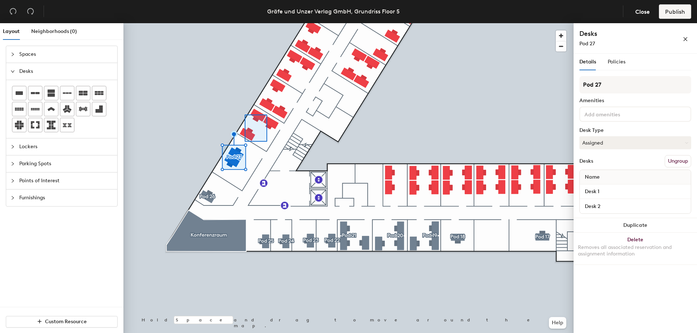
click at [245, 23] on div at bounding box center [348, 23] width 450 height 0
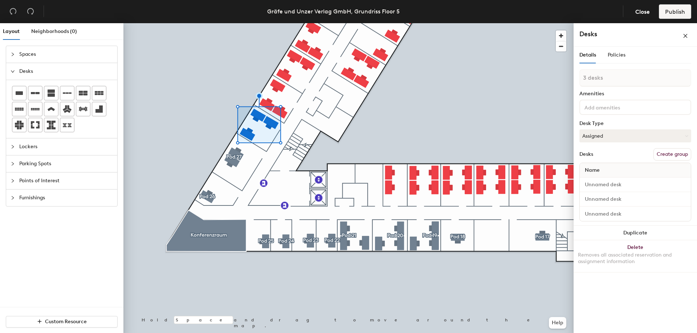
click at [667, 152] on button "Create group" at bounding box center [672, 154] width 38 height 12
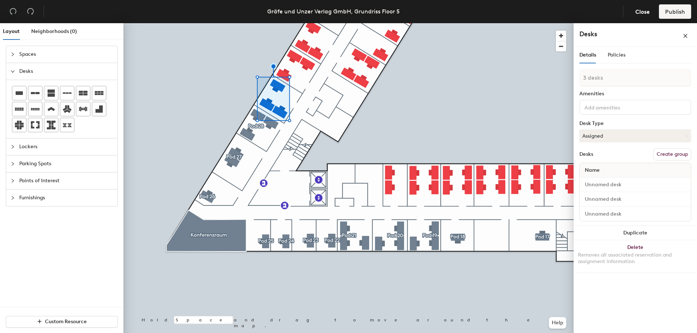
click at [676, 153] on button "Create group" at bounding box center [672, 154] width 38 height 12
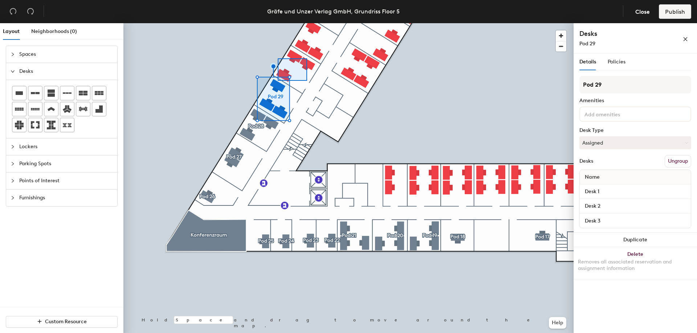
click at [278, 23] on div at bounding box center [348, 23] width 450 height 0
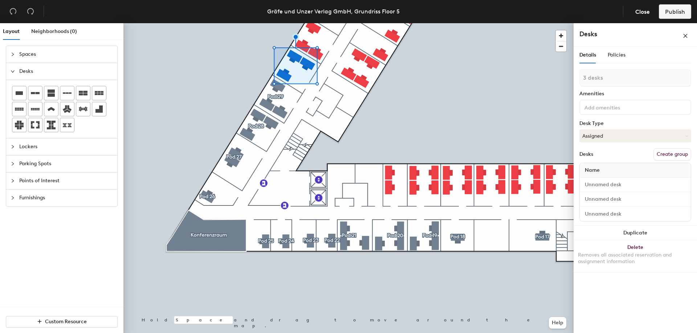
drag, startPoint x: 675, startPoint y: 153, endPoint x: 654, endPoint y: 155, distance: 21.1
click at [675, 154] on button "Create group" at bounding box center [672, 154] width 38 height 12
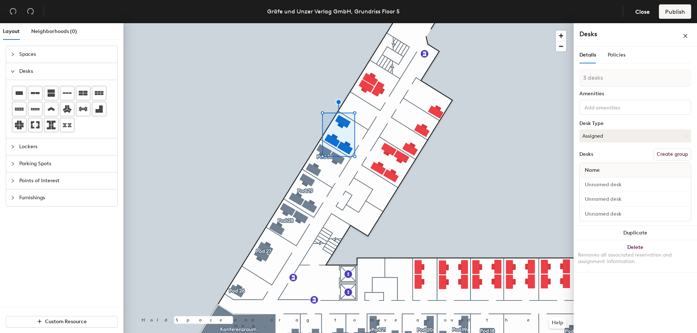
click at [675, 155] on button "Create group" at bounding box center [672, 154] width 38 height 12
click at [679, 153] on button "Create group" at bounding box center [672, 154] width 38 height 12
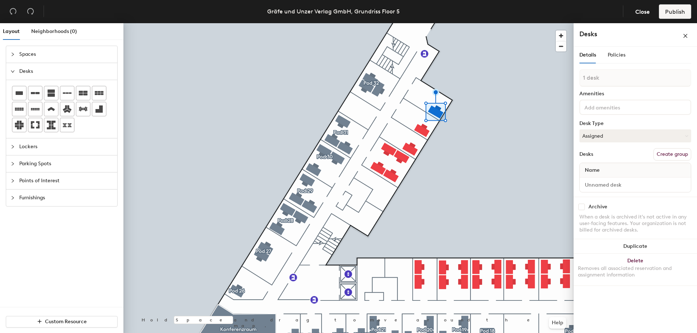
drag, startPoint x: 666, startPoint y: 151, endPoint x: 601, endPoint y: 152, distance: 65.0
click at [665, 151] on button "Create group" at bounding box center [672, 154] width 38 height 12
drag, startPoint x: 678, startPoint y: 155, endPoint x: 627, endPoint y: 161, distance: 52.3
click at [678, 155] on button "Create group" at bounding box center [672, 154] width 38 height 12
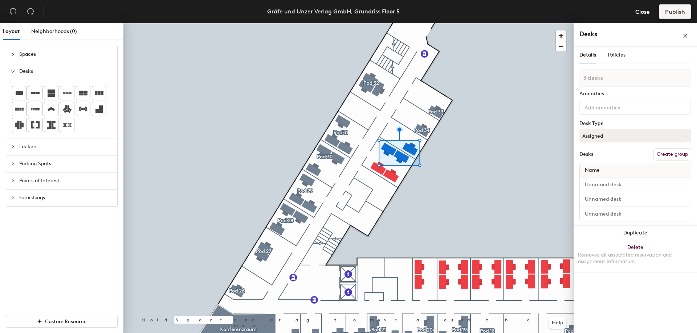
type input "1 desk"
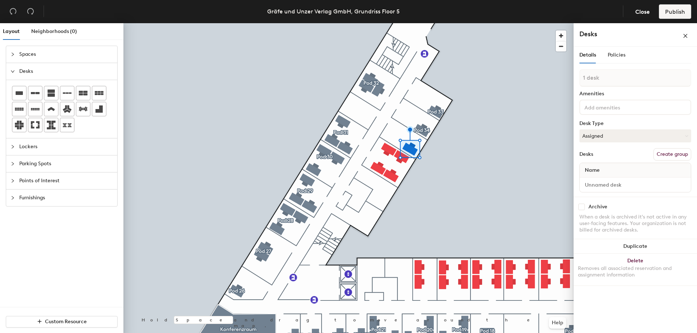
click at [677, 154] on button "Create group" at bounding box center [672, 154] width 38 height 12
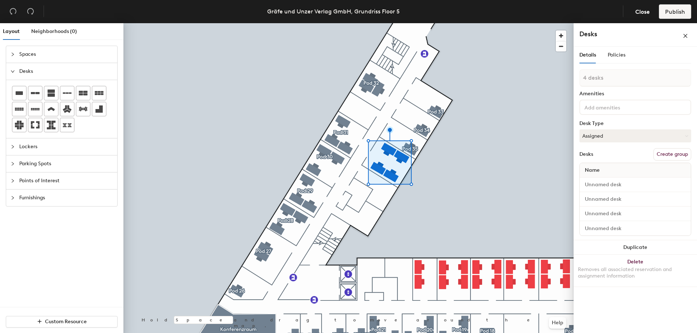
click at [677, 153] on button "Create group" at bounding box center [672, 154] width 38 height 12
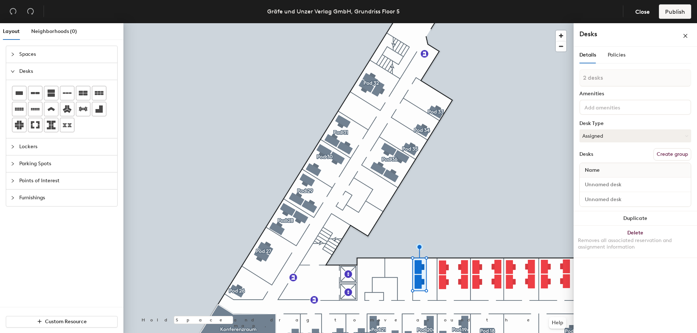
drag, startPoint x: 680, startPoint y: 156, endPoint x: 582, endPoint y: 216, distance: 115.5
click at [680, 155] on button "Create group" at bounding box center [672, 154] width 38 height 12
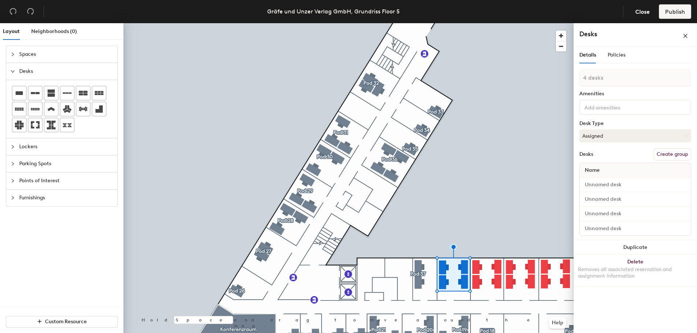
drag, startPoint x: 670, startPoint y: 153, endPoint x: 656, endPoint y: 163, distance: 16.9
click at [670, 153] on button "Create group" at bounding box center [672, 154] width 38 height 12
click at [672, 149] on button "Create group" at bounding box center [672, 154] width 38 height 12
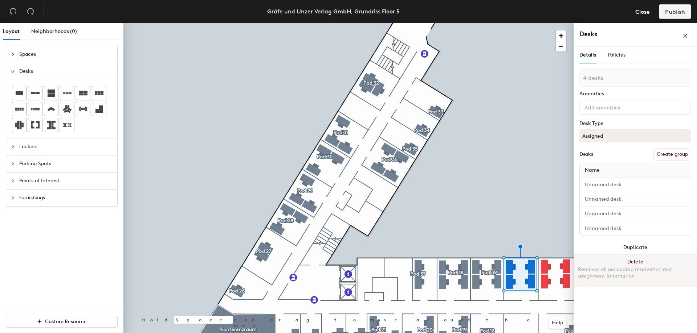
drag, startPoint x: 676, startPoint y: 153, endPoint x: 616, endPoint y: 262, distance: 123.9
click at [676, 153] on button "Create group" at bounding box center [672, 154] width 38 height 12
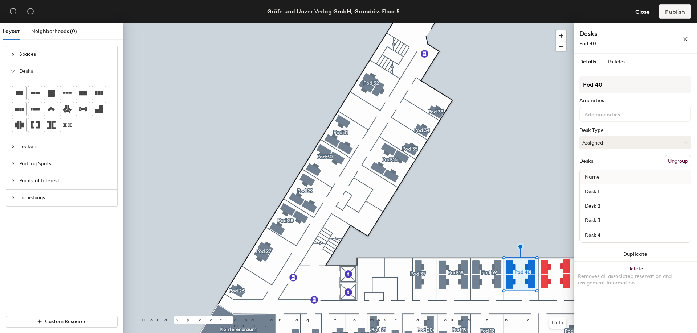
type input "Pod 40"
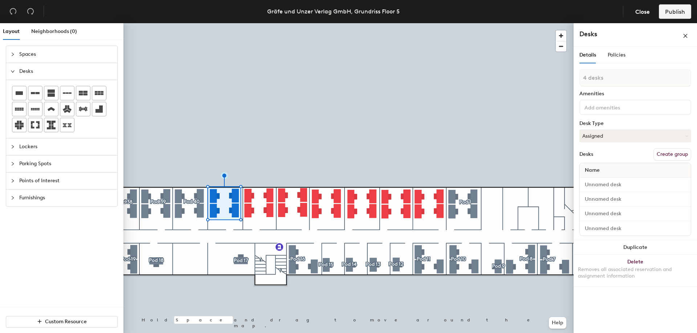
click at [672, 159] on button "Create group" at bounding box center [672, 154] width 38 height 12
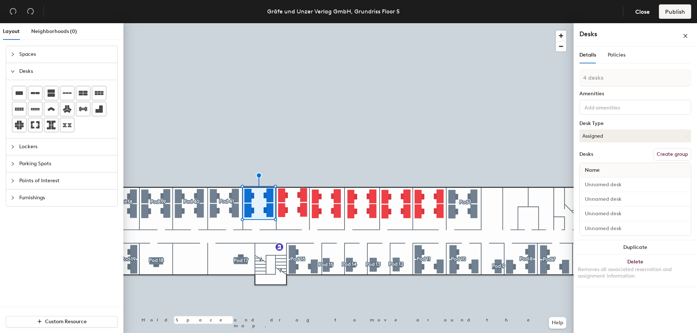
click at [663, 155] on button "Create group" at bounding box center [672, 154] width 38 height 12
click at [672, 153] on button "Create group" at bounding box center [672, 154] width 38 height 12
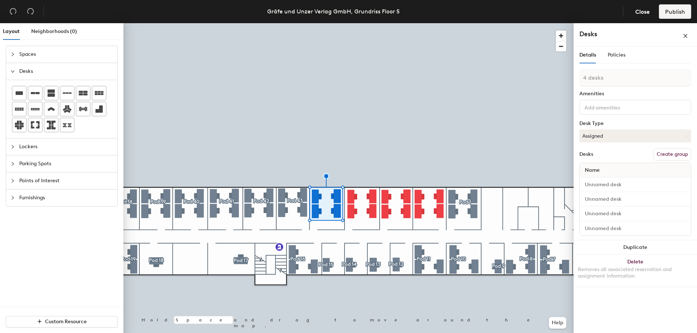
click at [677, 155] on button "Create group" at bounding box center [672, 154] width 38 height 12
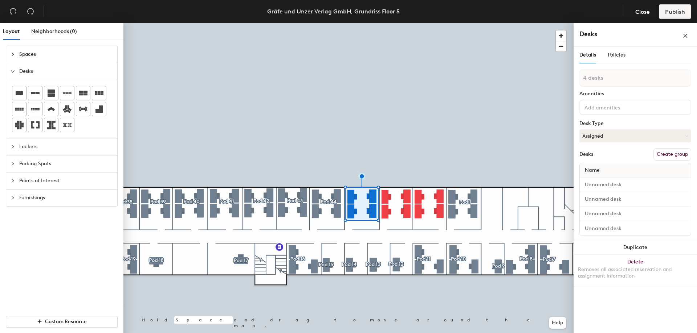
click at [682, 154] on button "Create group" at bounding box center [672, 154] width 38 height 12
click at [669, 152] on button "Create group" at bounding box center [672, 154] width 38 height 12
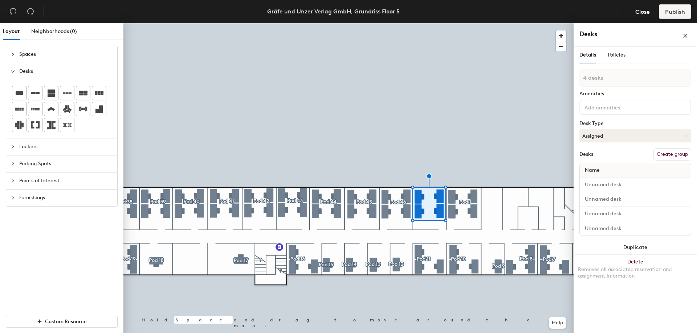
click at [671, 156] on button "Create group" at bounding box center [672, 154] width 38 height 12
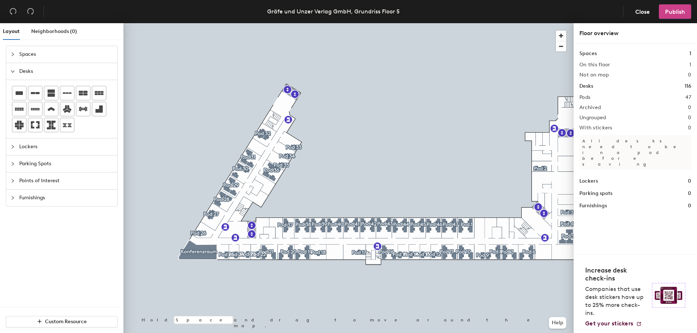
click at [676, 14] on span "Publish" at bounding box center [675, 11] width 20 height 7
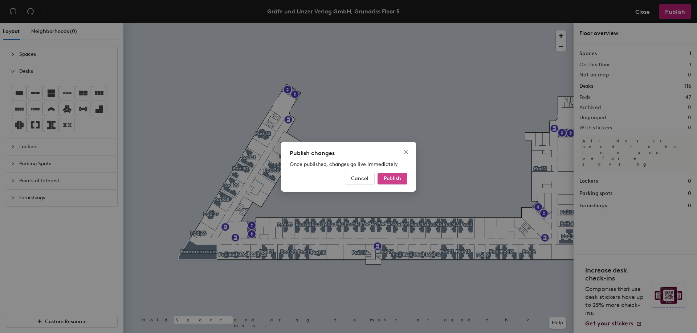
click at [401, 183] on button "Publish" at bounding box center [392, 179] width 30 height 12
